Goal: Register for event/course

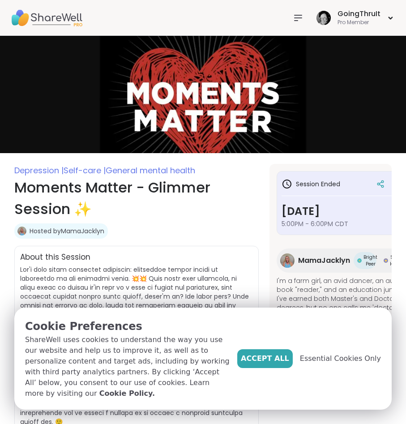
click at [224, 216] on h1 "Moments Matter - Glimmer Session ✨" at bounding box center [136, 198] width 245 height 43
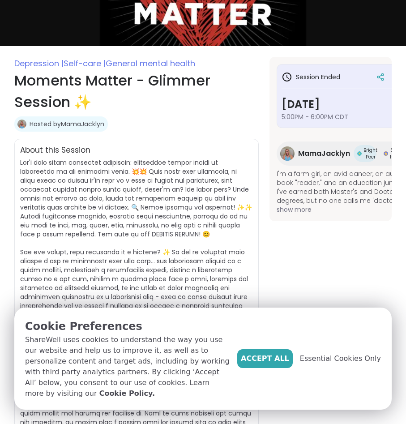
scroll to position [45, 0]
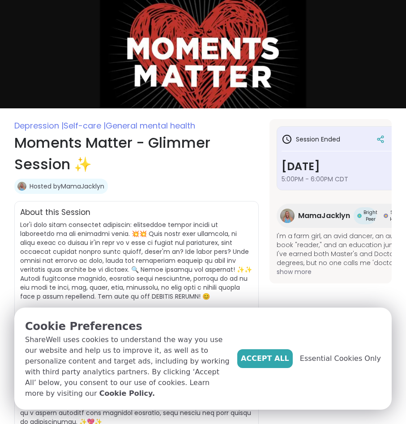
click at [85, 188] on link "Hosted by MamaJacklyn" at bounding box center [67, 186] width 75 height 9
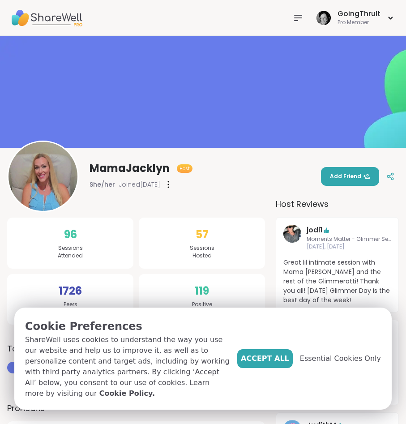
click at [209, 186] on div "MamaJacklyn Host She/her Joined Dec 2023 Add Friend" at bounding box center [203, 177] width 392 height 72
click at [34, 295] on div "1726 Peers Supported" at bounding box center [70, 299] width 126 height 51
click at [282, 185] on div "MamaJacklyn Host She/her Joined Dec 2023 Add Friend" at bounding box center [203, 177] width 392 height 72
click at [289, 364] on span "Accept All" at bounding box center [265, 359] width 48 height 11
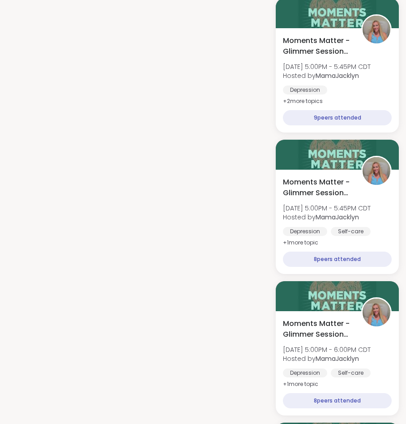
scroll to position [1389, 0]
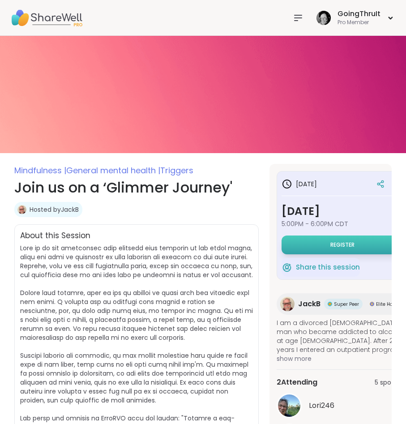
click at [336, 248] on span "Register" at bounding box center [343, 244] width 24 height 7
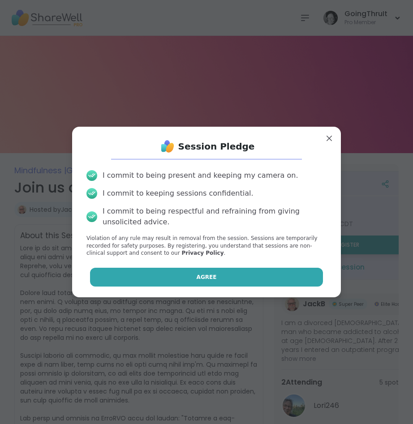
click at [198, 278] on span "Agree" at bounding box center [207, 277] width 20 height 8
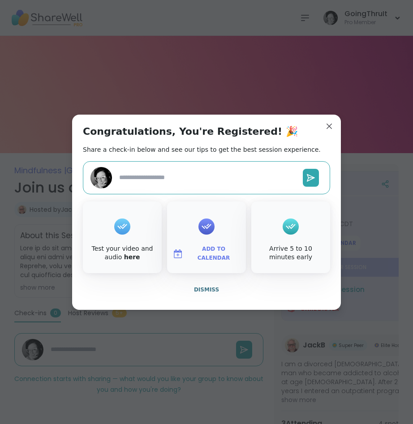
type textarea "*"
